Goal: Task Accomplishment & Management: Manage account settings

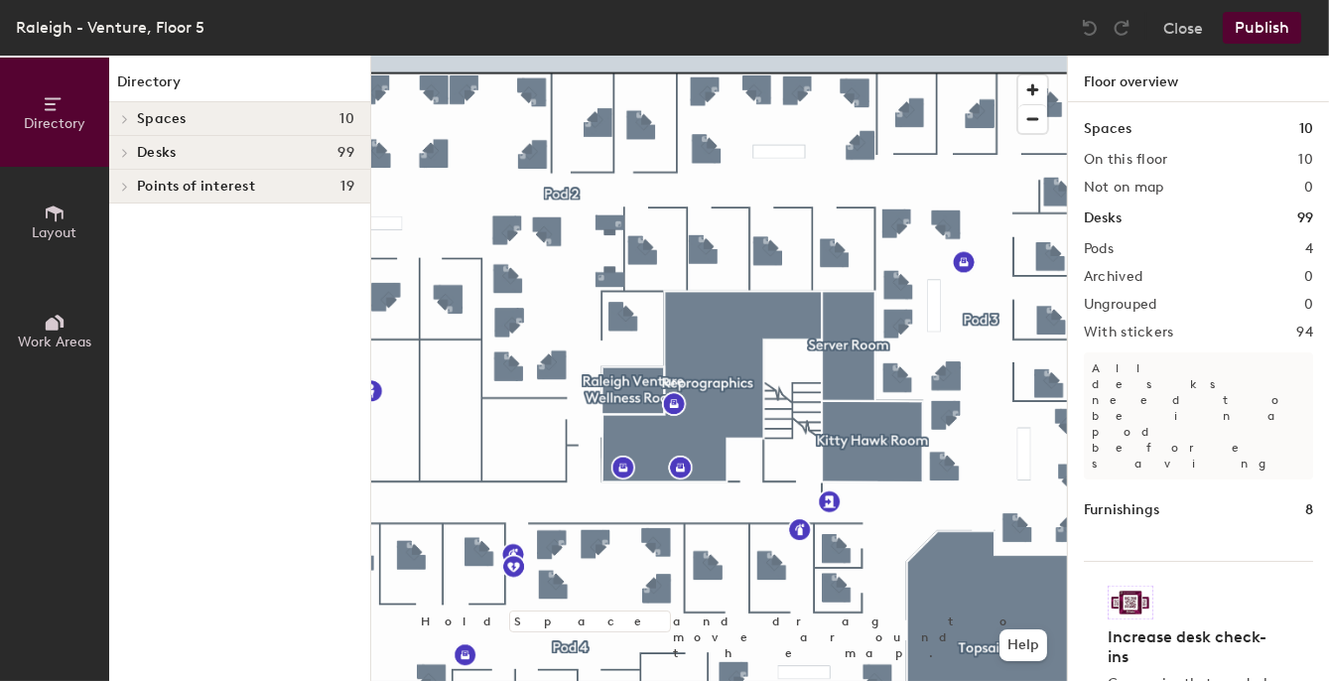
click at [825, 56] on div at bounding box center [719, 56] width 696 height 0
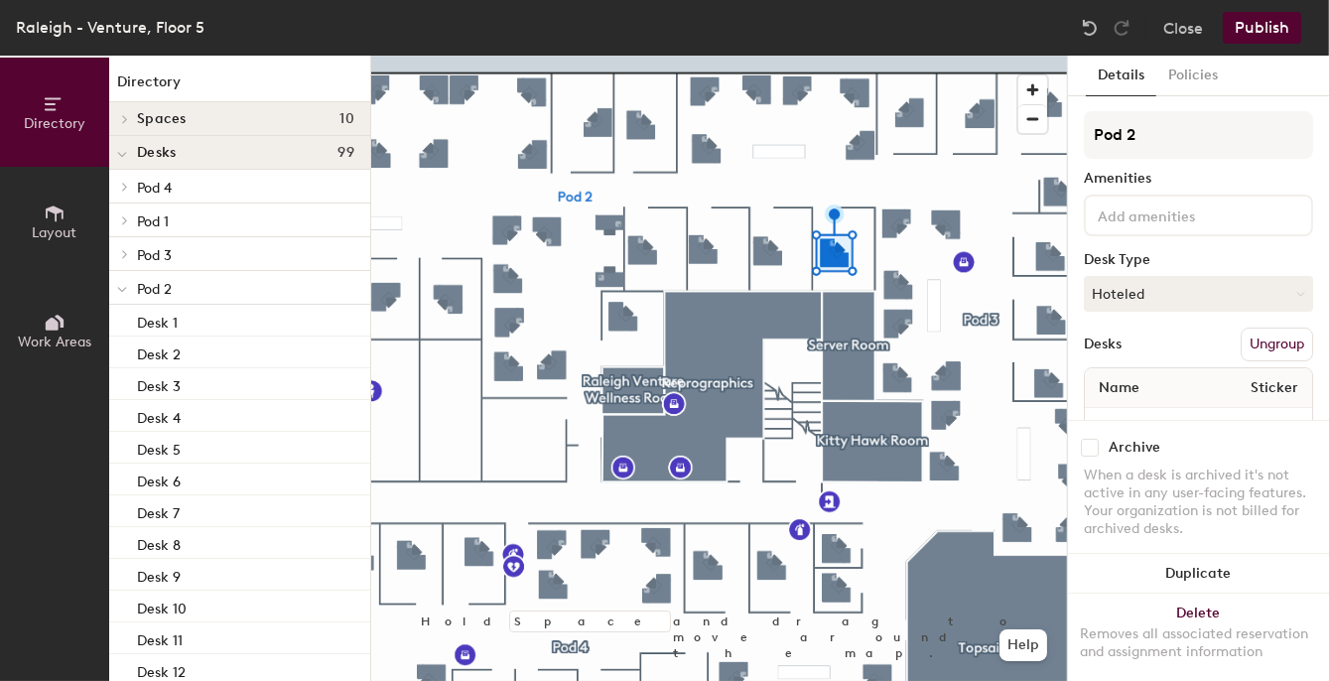
click at [156, 295] on span "Pod 2" at bounding box center [154, 289] width 35 height 17
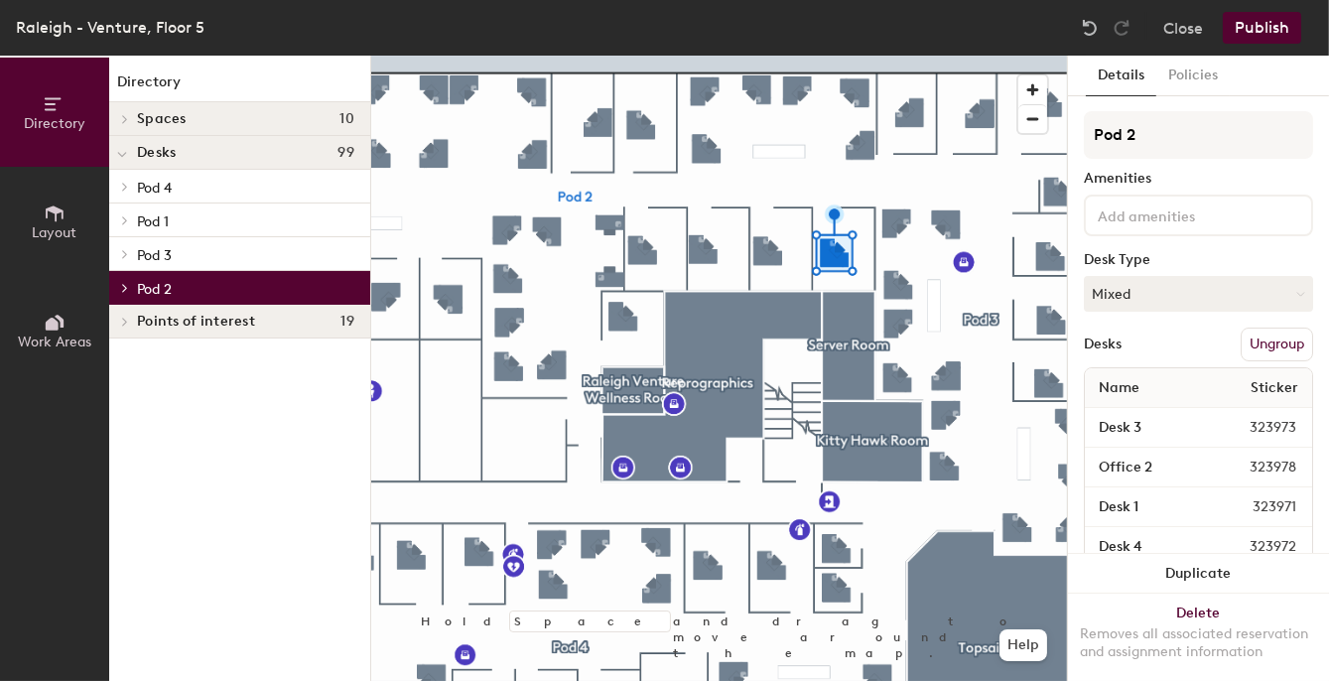
click at [156, 277] on p "Pod 2" at bounding box center [245, 288] width 217 height 26
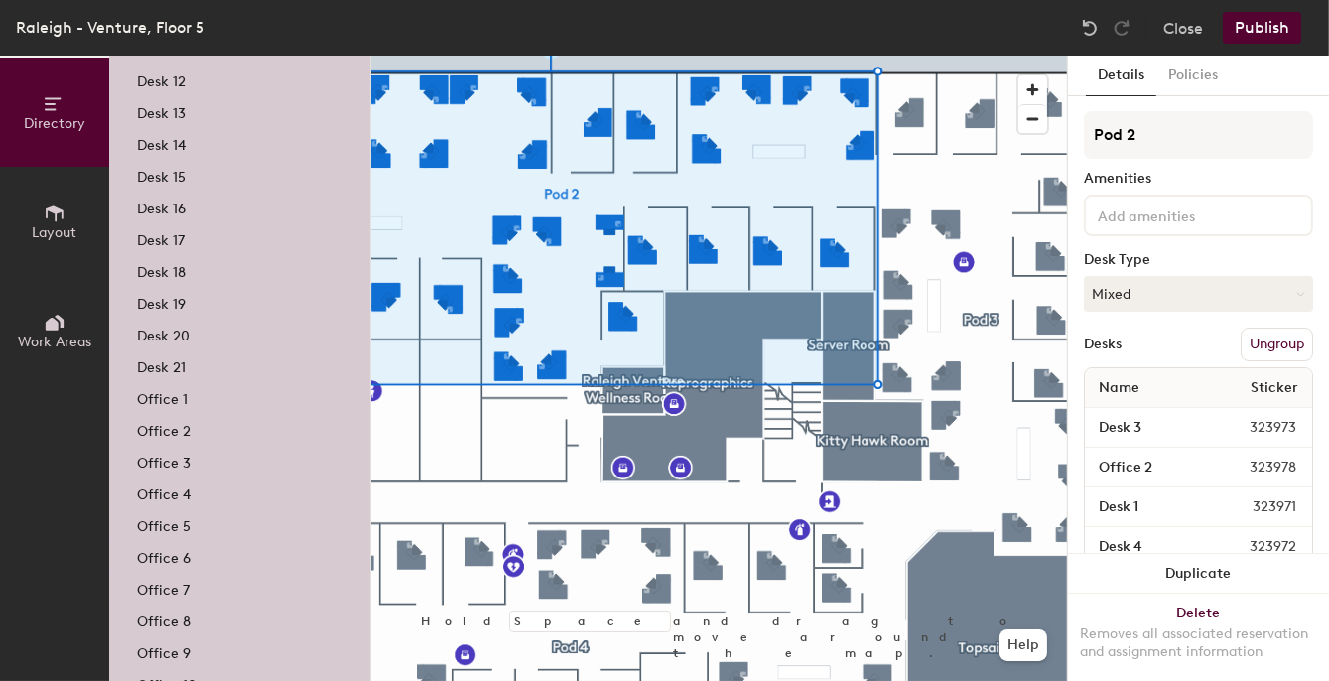
scroll to position [595, 0]
click at [155, 610] on p "Office 8" at bounding box center [164, 613] width 54 height 23
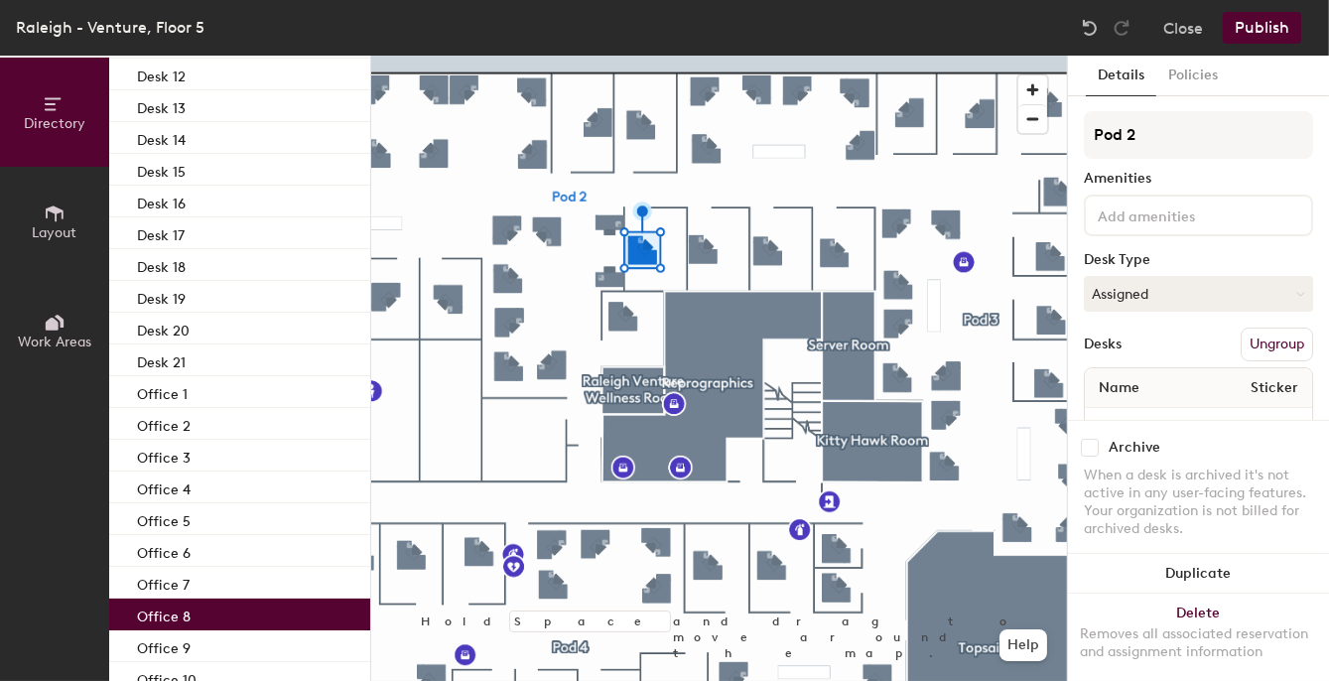
click at [1220, 302] on button "Assigned" at bounding box center [1198, 294] width 229 height 36
click at [1113, 419] on div "Hoteled" at bounding box center [1184, 415] width 198 height 30
click at [1234, 42] on button "Publish" at bounding box center [1262, 28] width 78 height 32
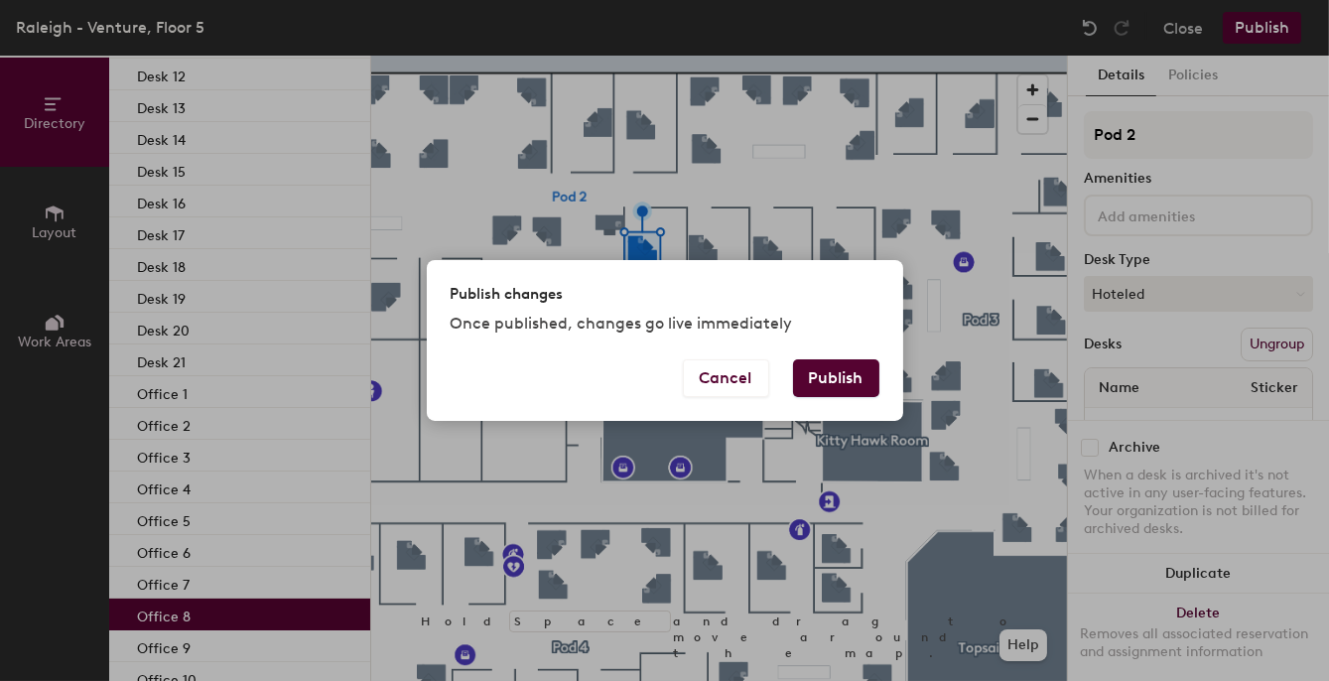
click at [867, 367] on button "Publish" at bounding box center [836, 378] width 86 height 38
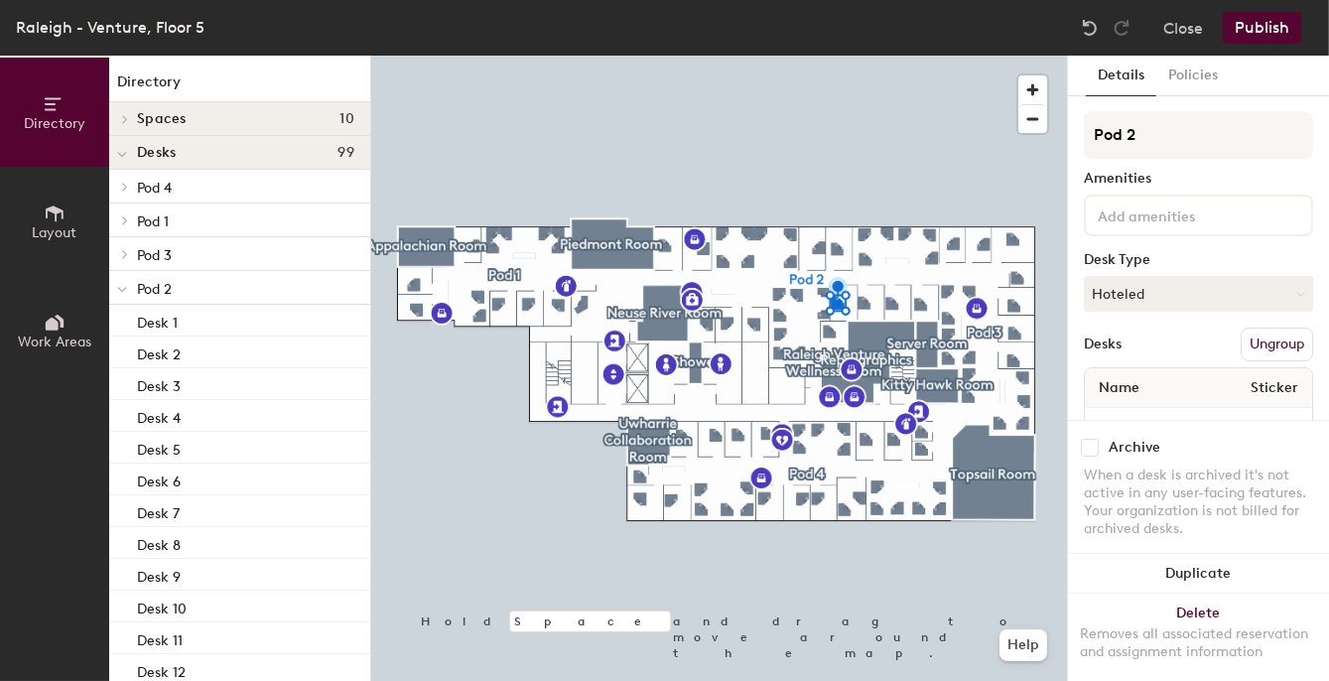
click at [1179, 293] on button "Hoteled" at bounding box center [1198, 294] width 229 height 36
click at [1163, 238] on div "Pod 2 Amenities Desk Type Hoteled Assigned Hot Hoteled Desks Ungroup Name Stick…" at bounding box center [1198, 285] width 229 height 349
click at [1172, 79] on button "Policies" at bounding box center [1192, 76] width 73 height 41
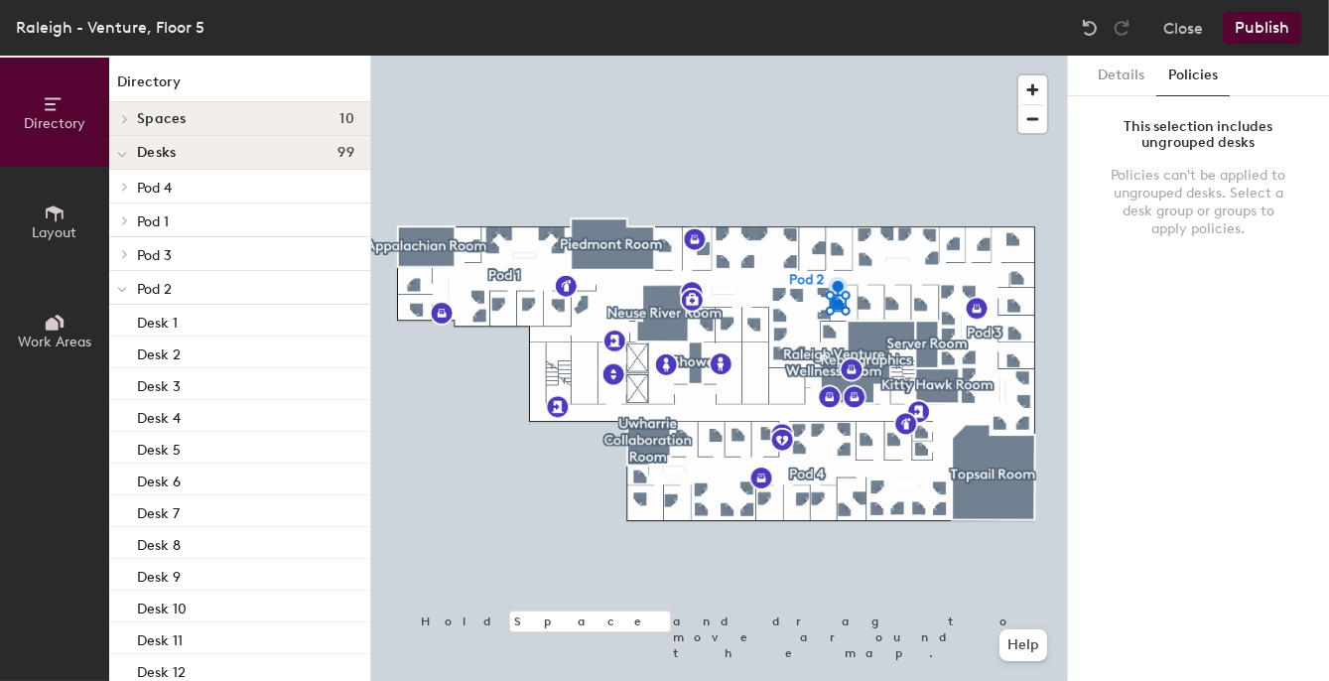
click at [1106, 75] on button "Details" at bounding box center [1121, 76] width 70 height 41
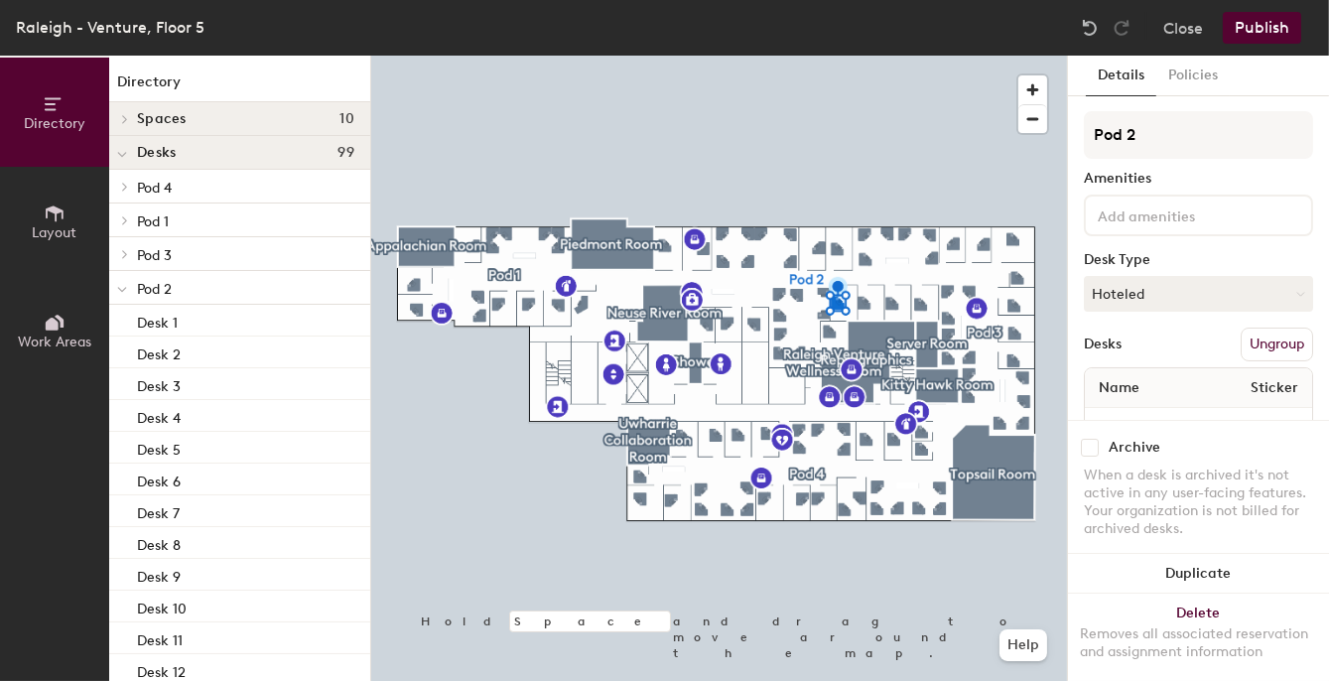
click at [1148, 290] on button "Hoteled" at bounding box center [1198, 294] width 229 height 36
click at [1133, 383] on div "Hot" at bounding box center [1184, 385] width 198 height 30
click at [1160, 292] on button "Hot" at bounding box center [1198, 294] width 229 height 36
click at [1135, 413] on div "Hoteled" at bounding box center [1184, 415] width 198 height 30
click at [1246, 18] on button "Publish" at bounding box center [1262, 28] width 78 height 32
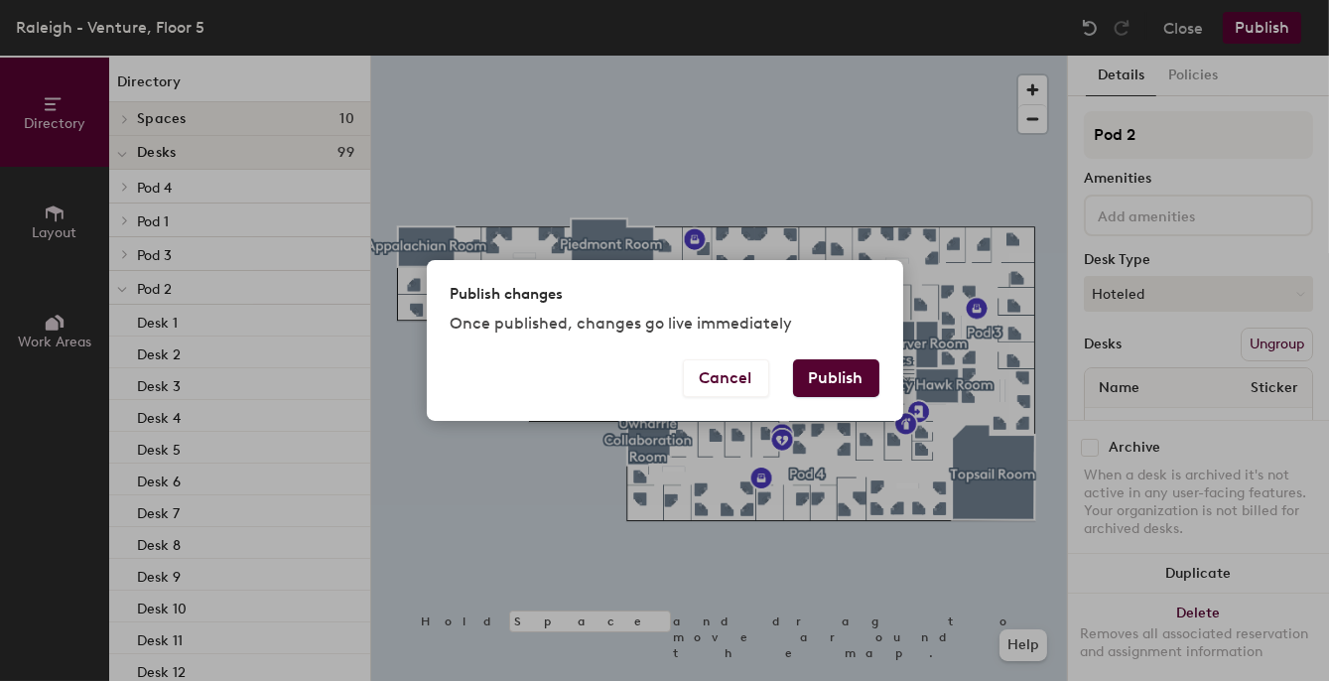
click at [828, 371] on button "Publish" at bounding box center [836, 378] width 86 height 38
